Goal: Information Seeking & Learning: Learn about a topic

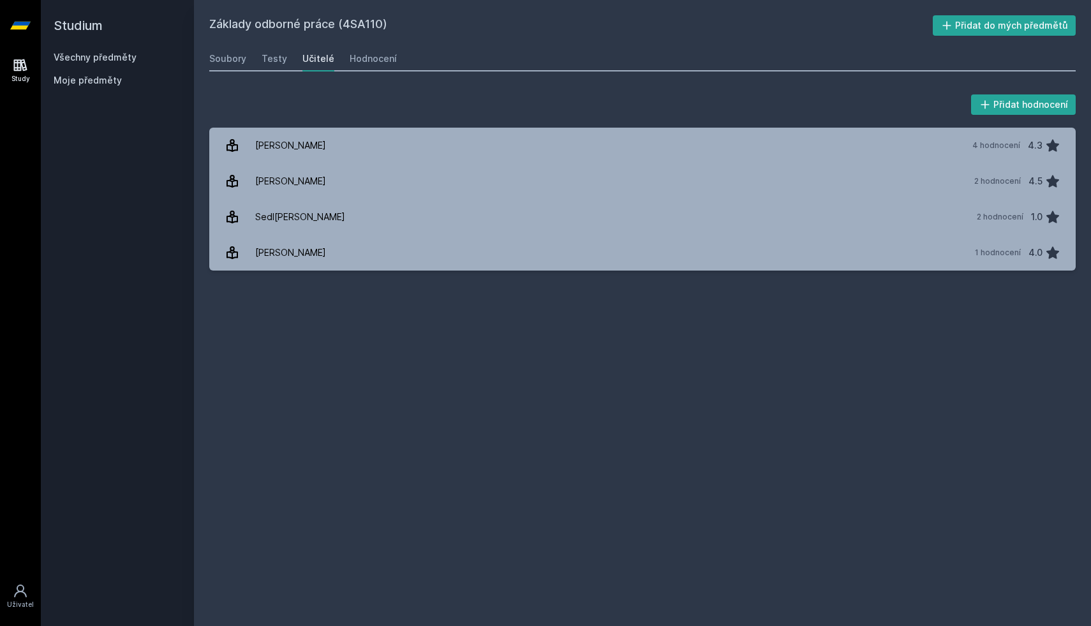
click at [75, 59] on link "Všechny předměty" at bounding box center [95, 57] width 83 height 11
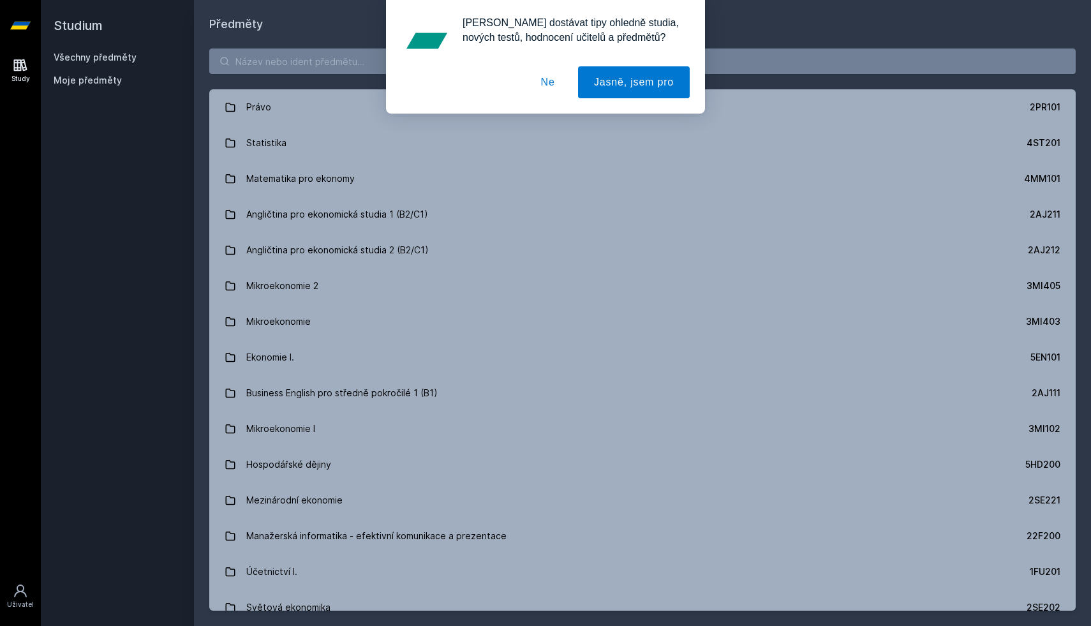
click at [547, 84] on button "Ne" at bounding box center [548, 82] width 46 height 32
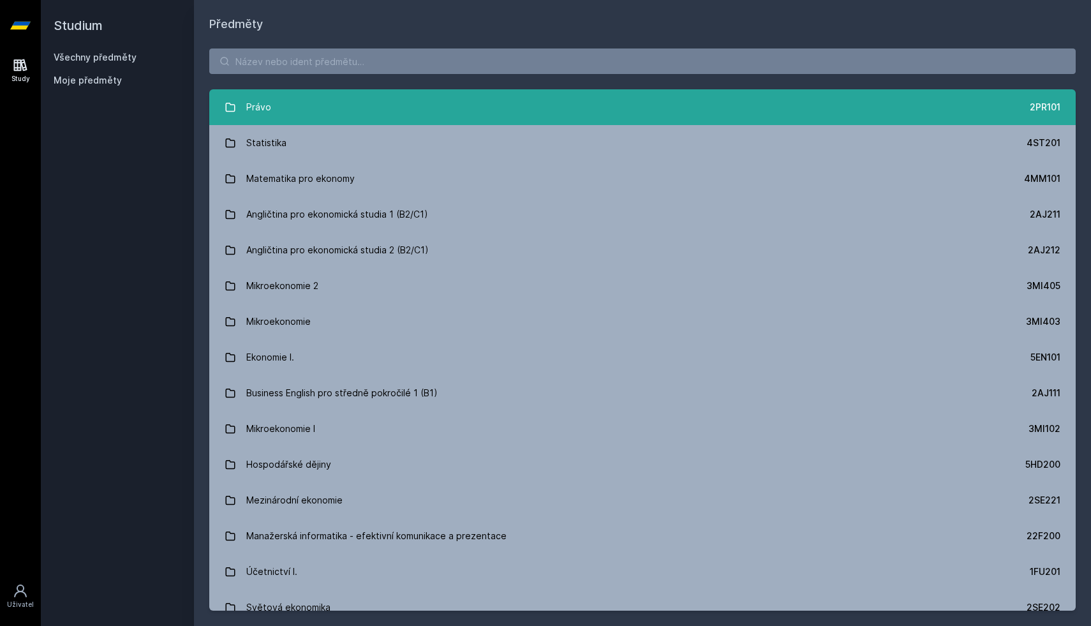
click at [440, 115] on link "Právo 2PR101" at bounding box center [642, 107] width 866 height 36
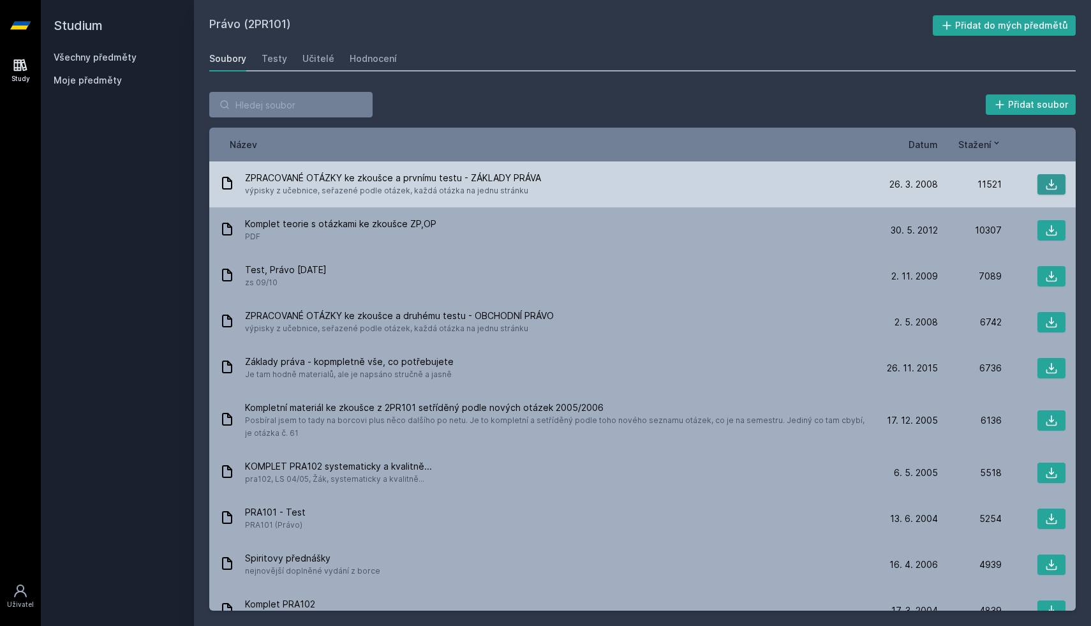
click at [1052, 181] on icon at bounding box center [1051, 184] width 13 height 13
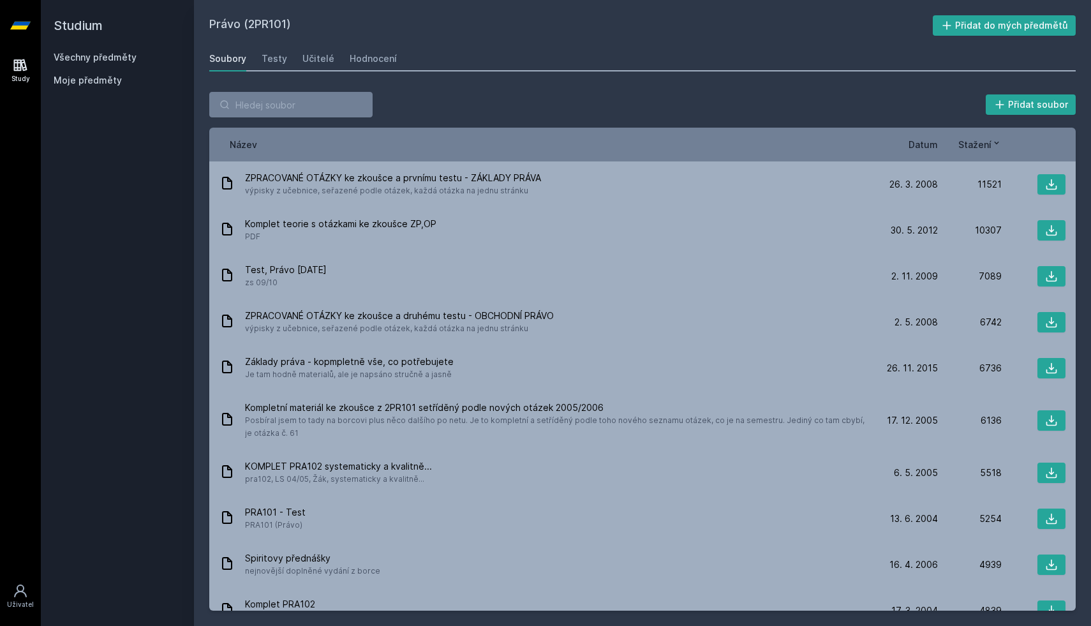
click at [926, 145] on span "Datum" at bounding box center [923, 144] width 29 height 13
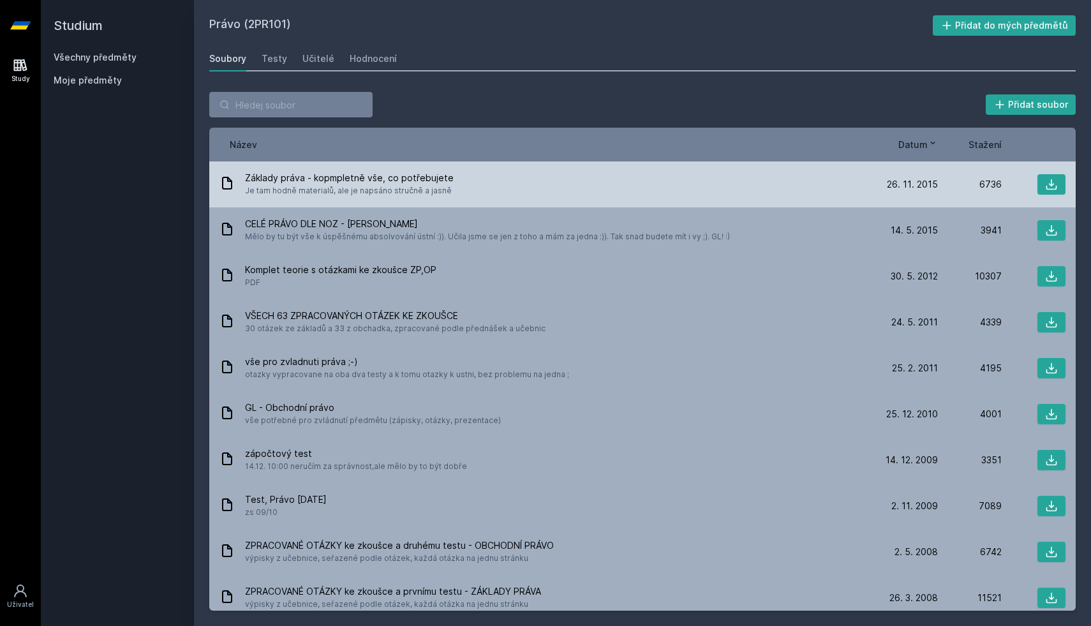
click at [702, 186] on div "Základy práva - kopmpletně vše, co potřebujete Je tam hodně materialů, ale je n…" at bounding box center [546, 185] width 655 height 26
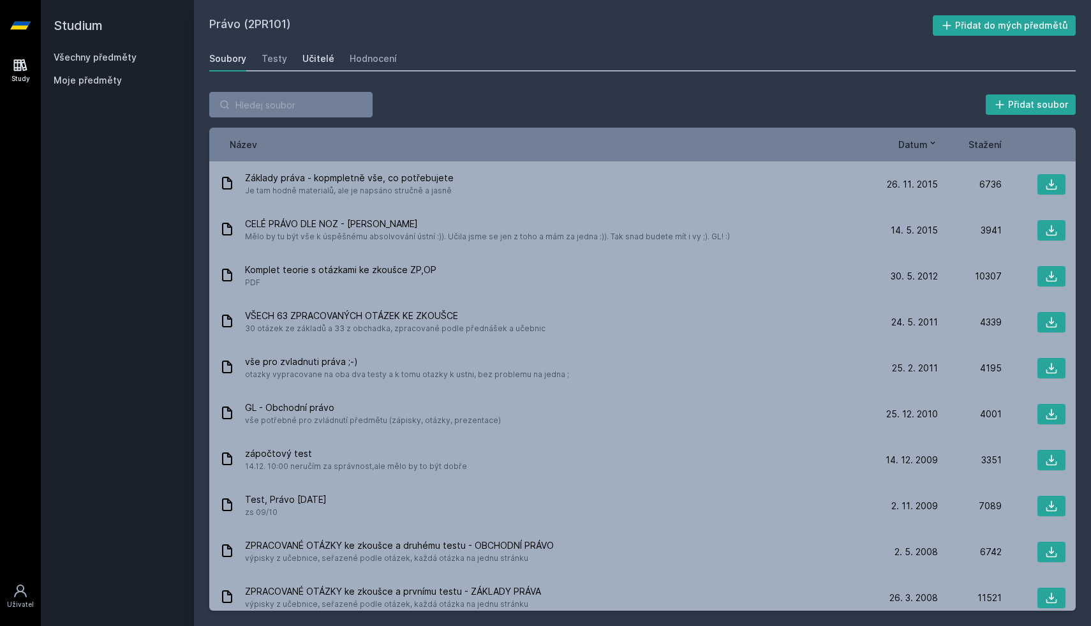
click at [325, 56] on div "Učitelé" at bounding box center [318, 58] width 32 height 13
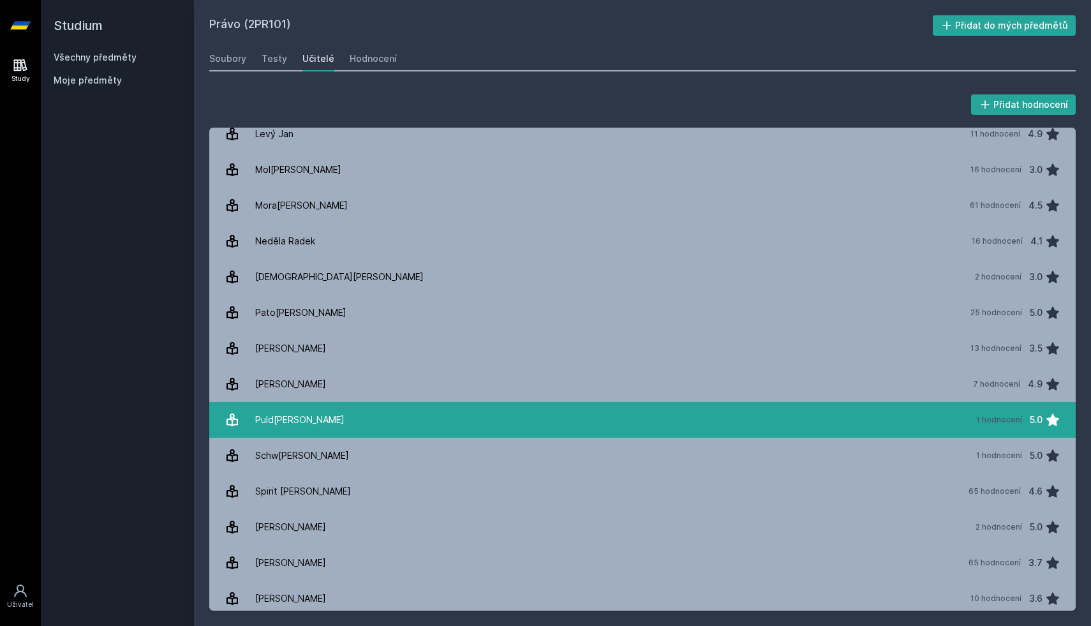
scroll to position [653, 0]
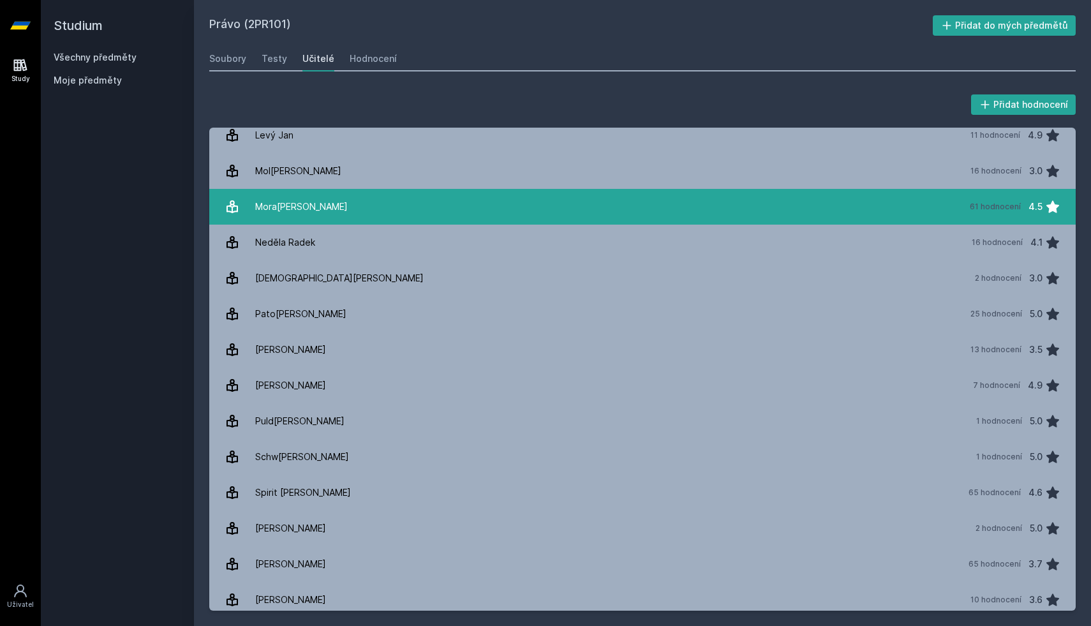
click at [358, 206] on link "[PERSON_NAME] 61 hodnocení 4.5" at bounding box center [642, 207] width 866 height 36
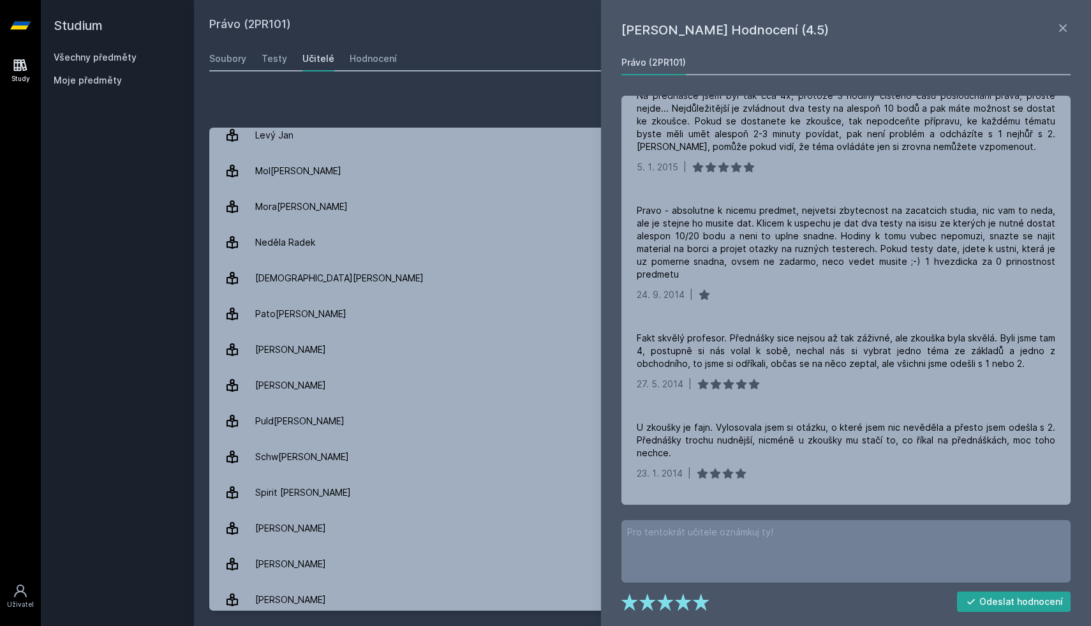
scroll to position [3997, 0]
